Goal: Task Accomplishment & Management: Manage account settings

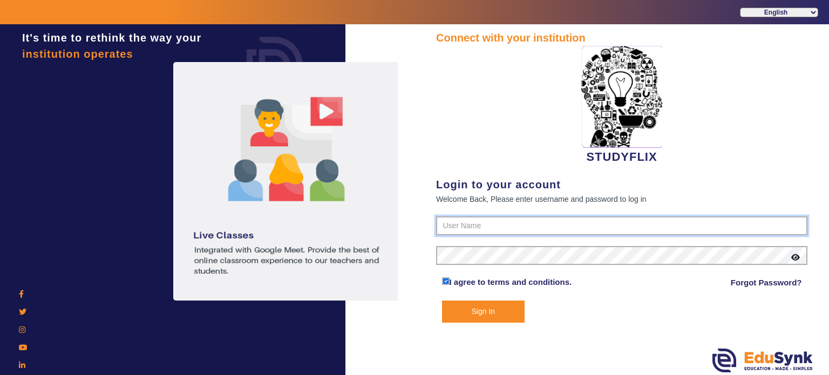
click at [459, 225] on input "text" at bounding box center [621, 225] width 371 height 19
type input "6354922771"
click at [442, 301] on button "Sign In" at bounding box center [483, 312] width 83 height 22
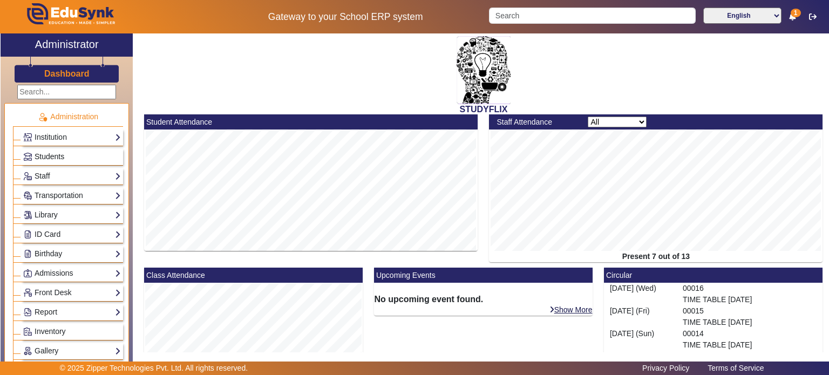
click at [58, 154] on span "Students" at bounding box center [50, 156] width 30 height 9
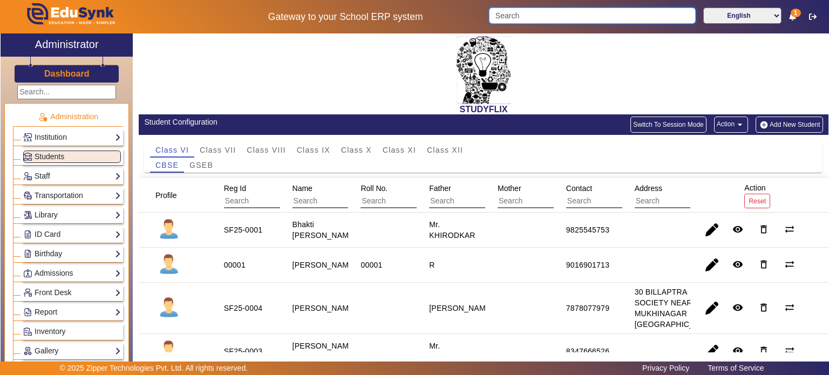
click at [572, 9] on input "Search" at bounding box center [592, 16] width 206 height 16
paste input "select * from helloschool.user where username like '9726952635';"
click at [632, 17] on input "select * from helloschool.user where username like '9726952635';" at bounding box center [591, 16] width 205 height 16
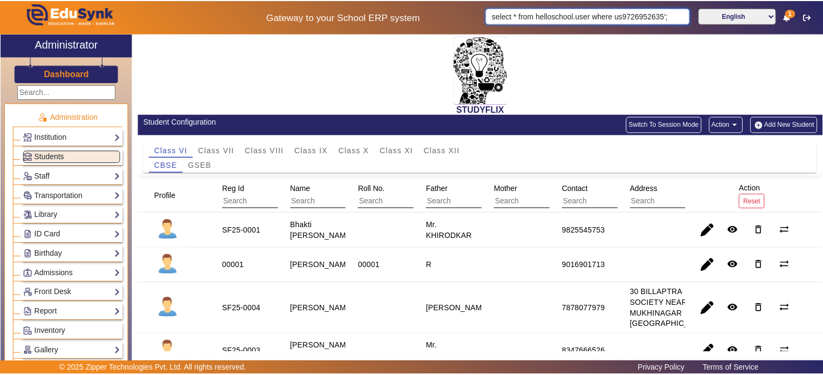
scroll to position [0, 0]
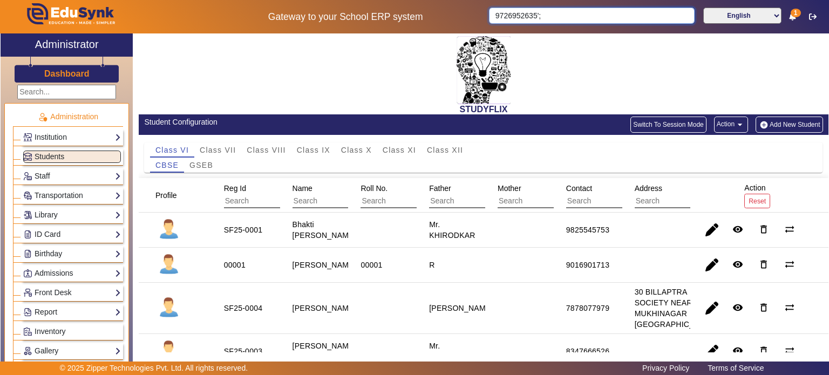
click at [635, 17] on input "9726952635';" at bounding box center [591, 16] width 205 height 16
type input "9726952635"
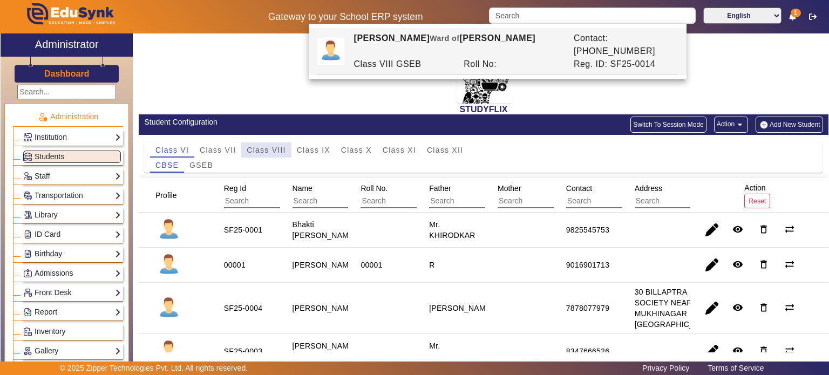
click at [279, 143] on span "Class VIII" at bounding box center [266, 149] width 39 height 15
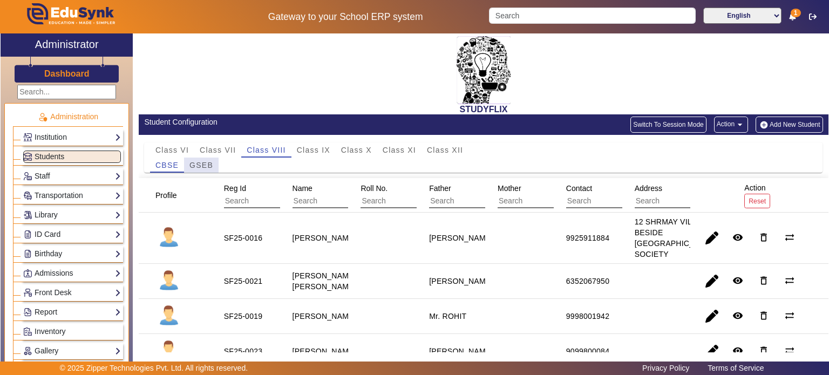
click at [197, 165] on span "GSEB" at bounding box center [201, 165] width 24 height 8
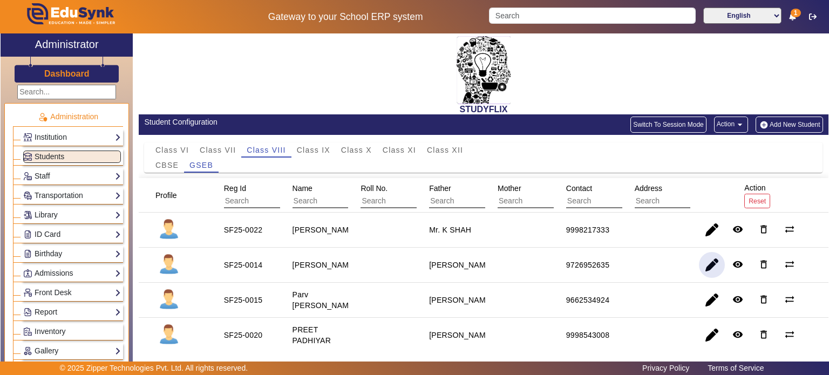
click at [704, 265] on span "button" at bounding box center [712, 265] width 26 height 26
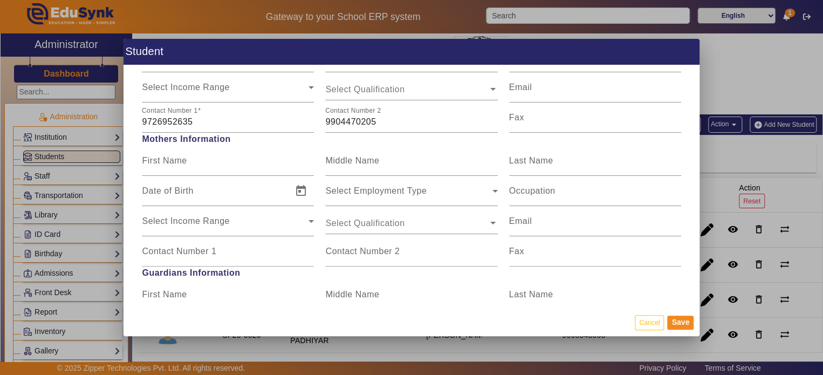
scroll to position [887, 0]
click at [369, 122] on input "9904470205" at bounding box center [411, 121] width 172 height 13
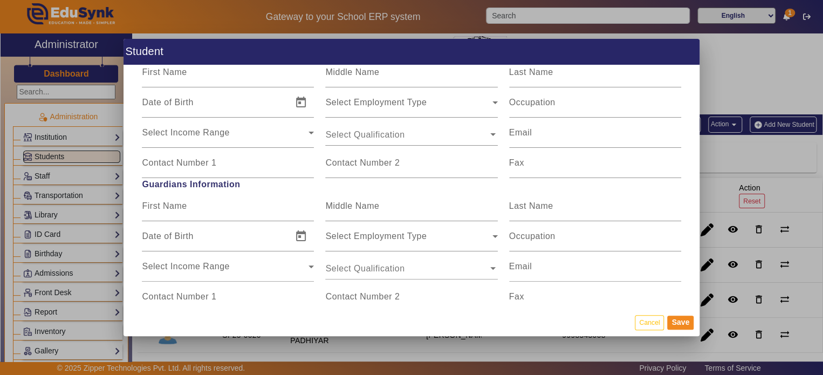
scroll to position [975, 0]
